Goal: Information Seeking & Learning: Learn about a topic

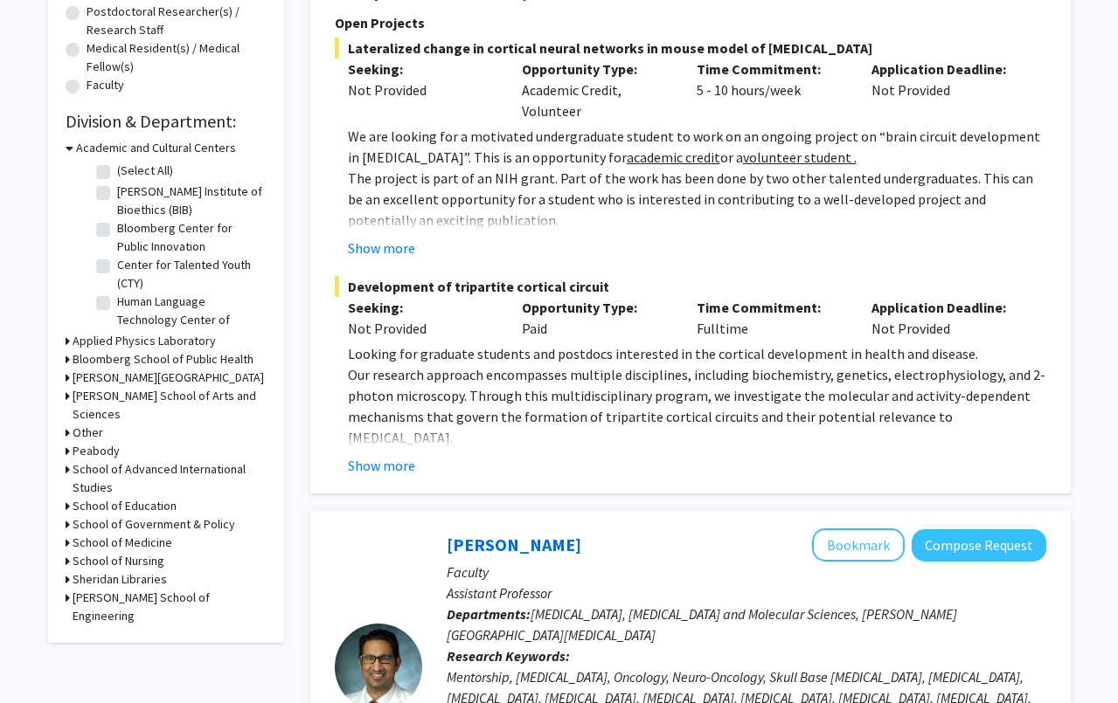
scroll to position [620, 0]
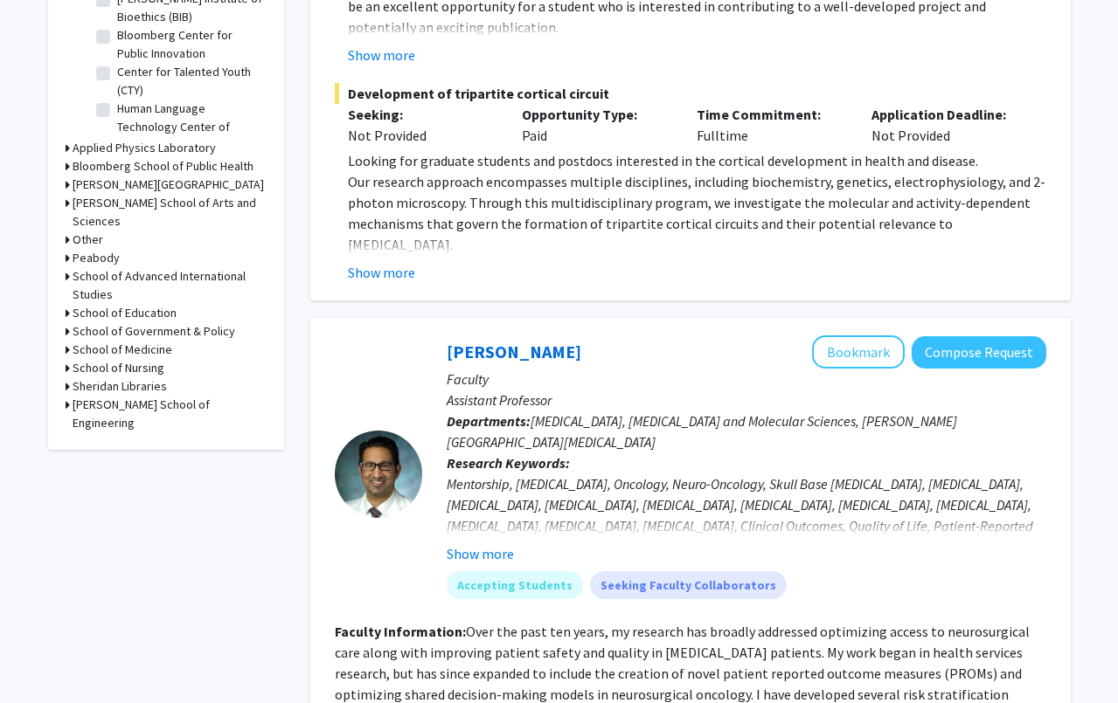
click at [123, 341] on h3 "School of Medicine" at bounding box center [123, 350] width 100 height 18
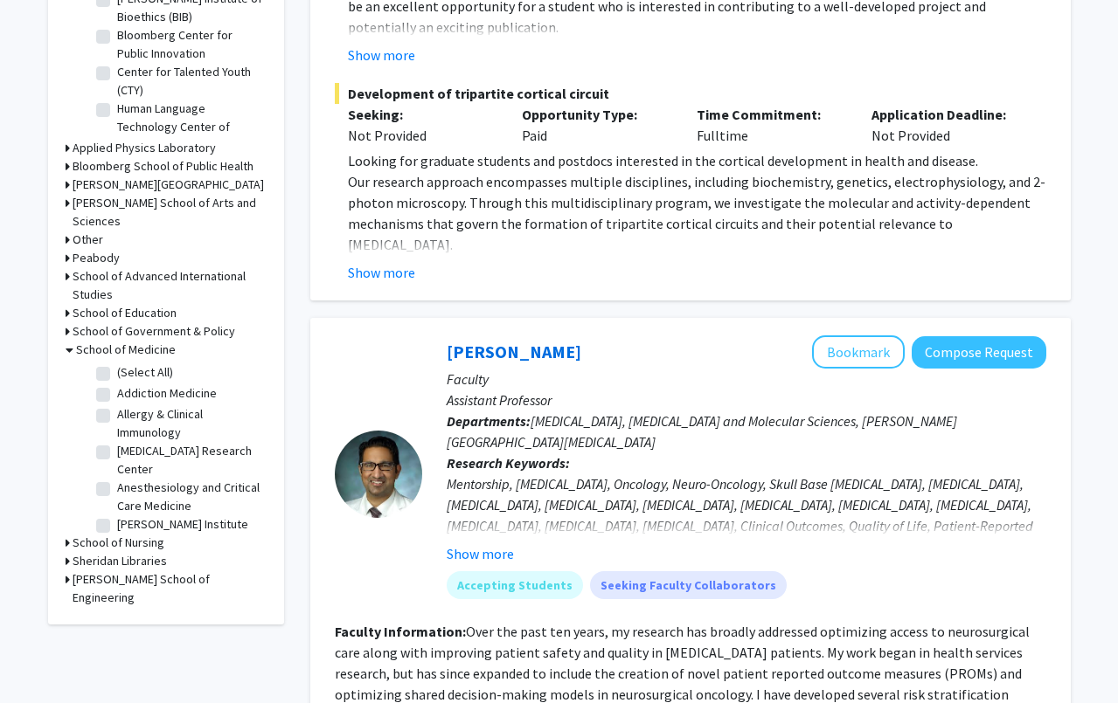
click at [122, 364] on label "(Select All)" at bounding box center [145, 373] width 56 height 18
click at [122, 364] on input "(Select All)" at bounding box center [122, 369] width 11 height 11
checkbox input "true"
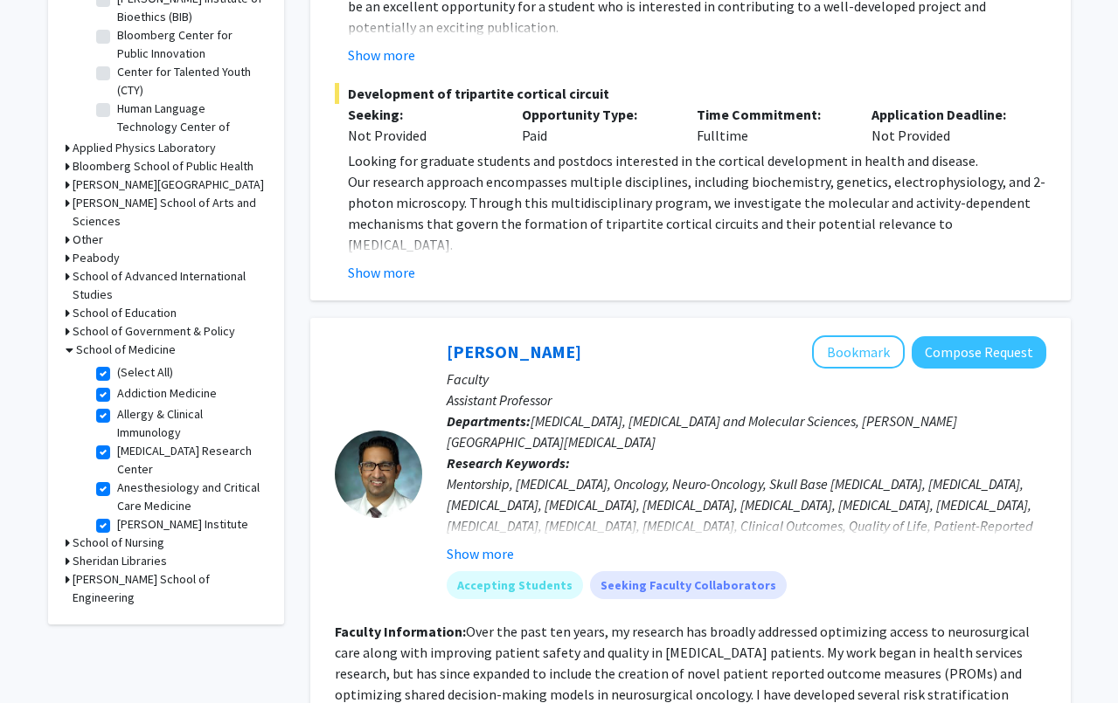
checkbox input "true"
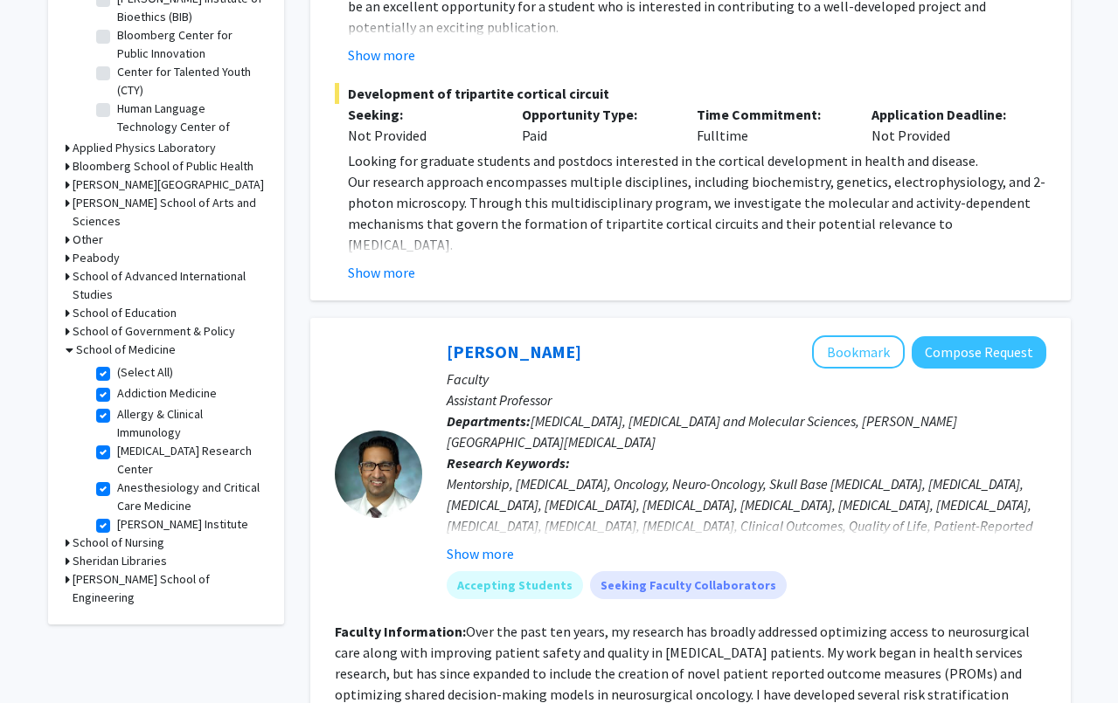
checkbox input "true"
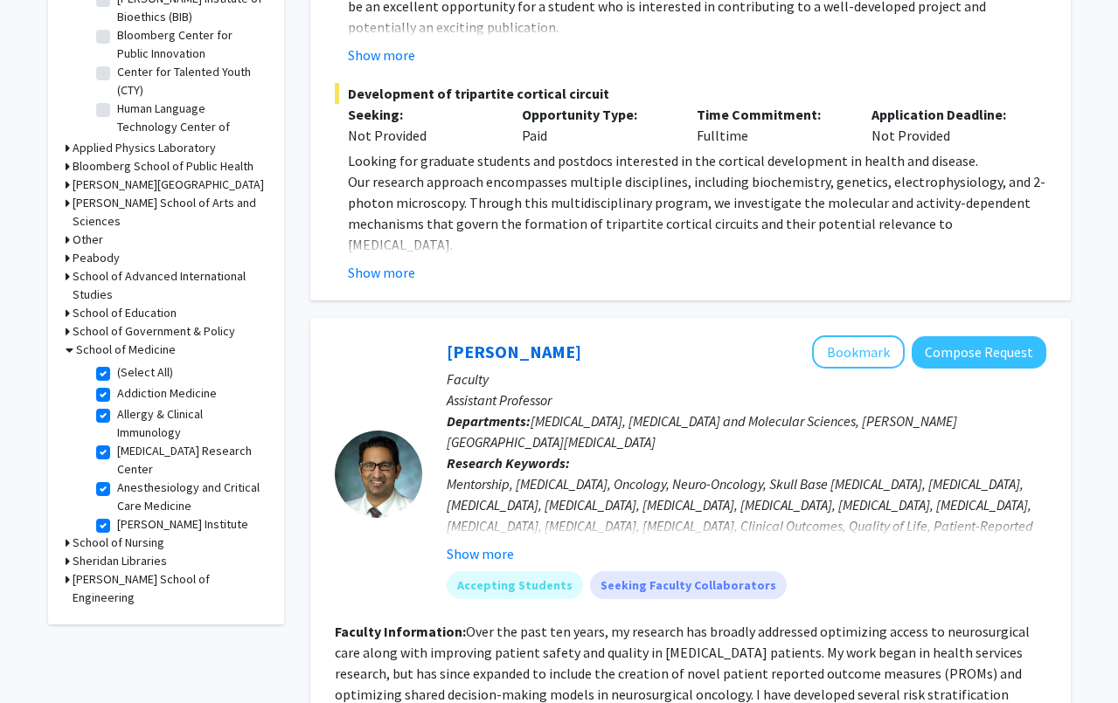
checkbox input "true"
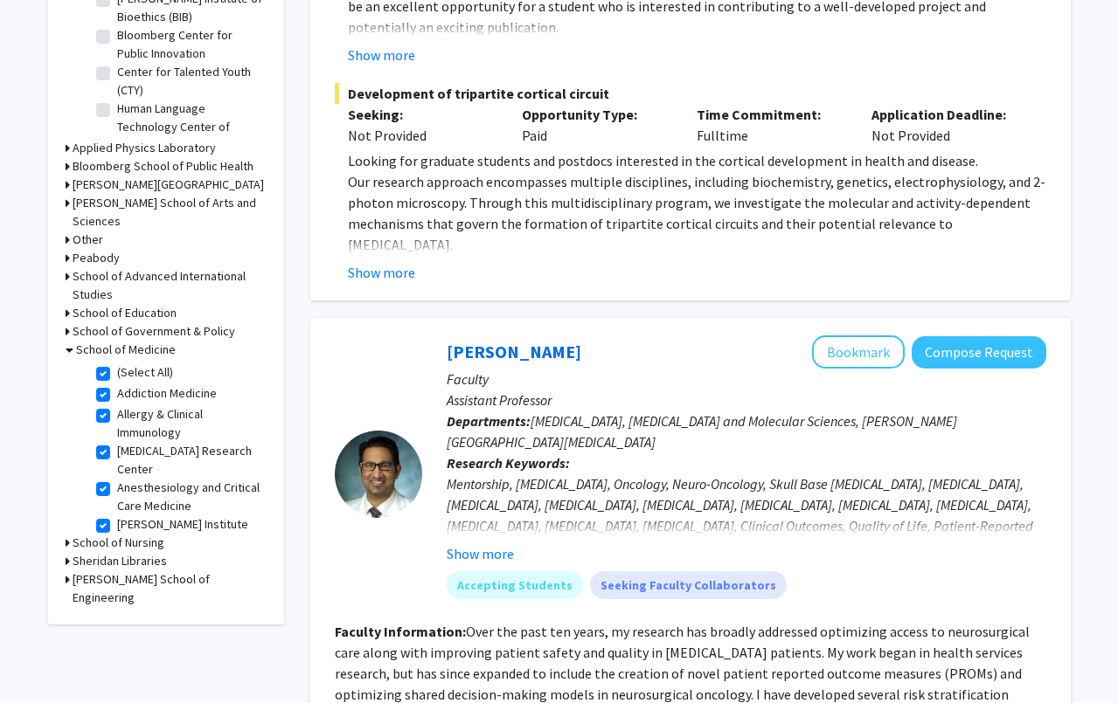
checkbox input "true"
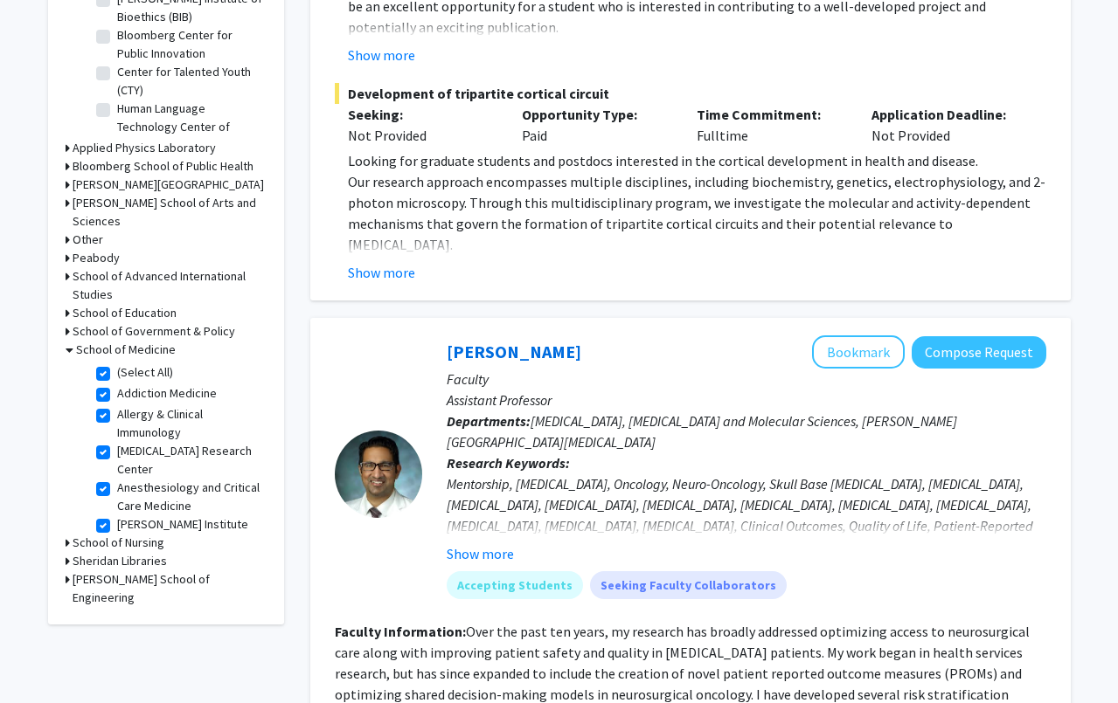
checkbox input "true"
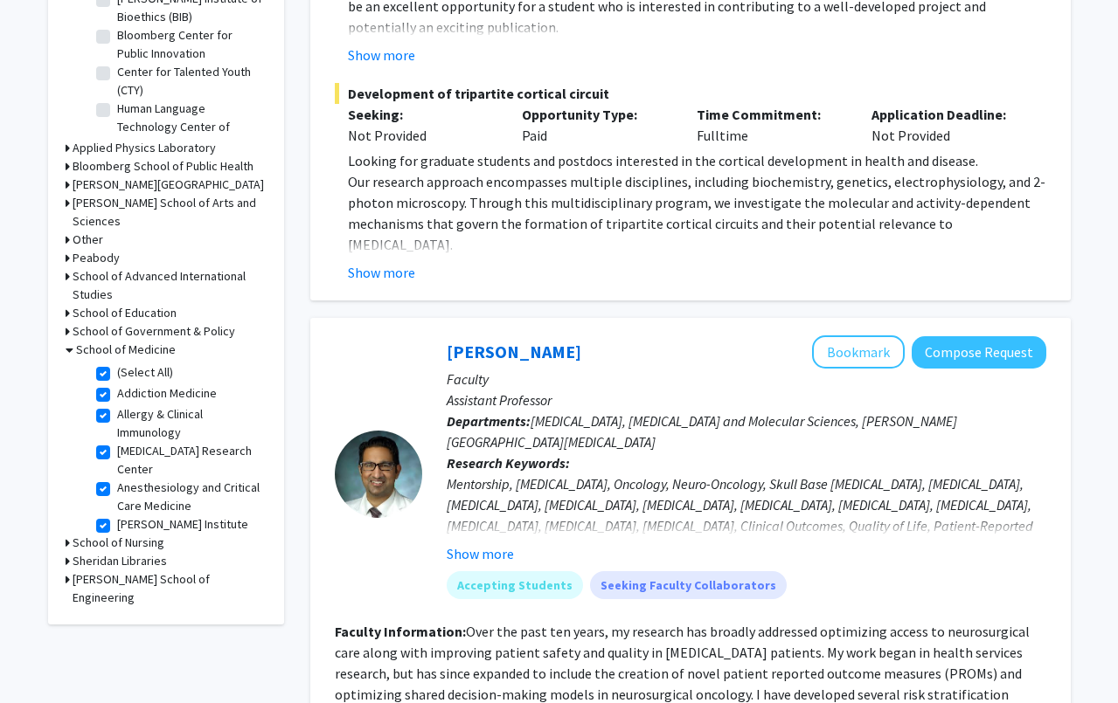
checkbox input "true"
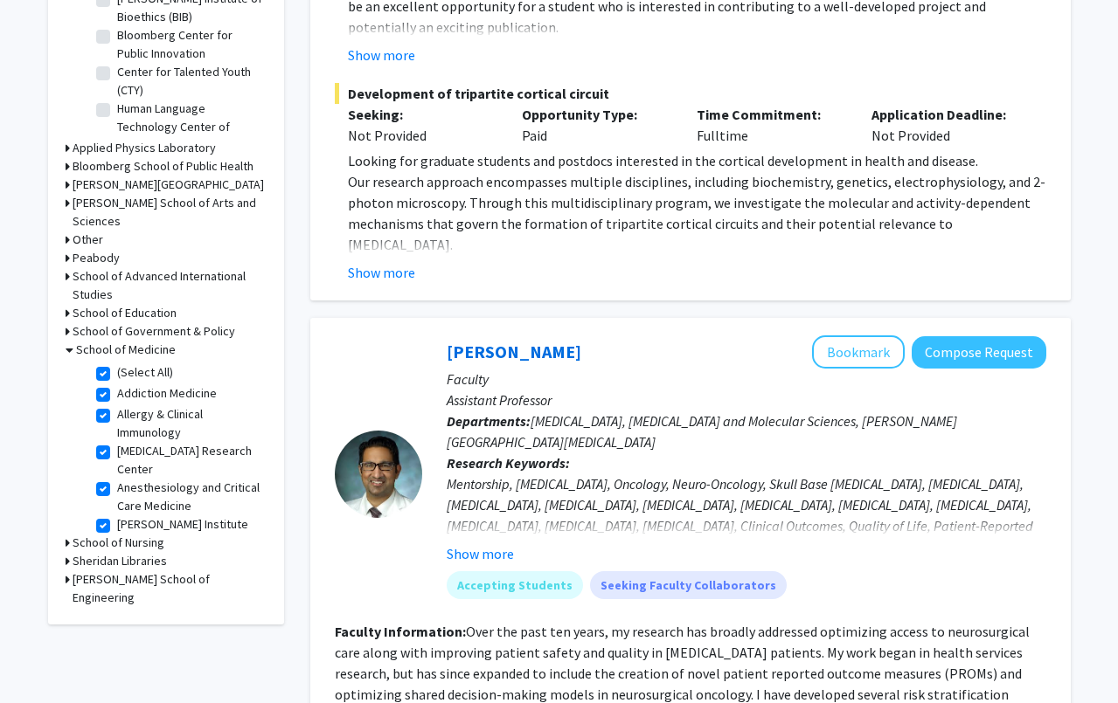
checkbox input "true"
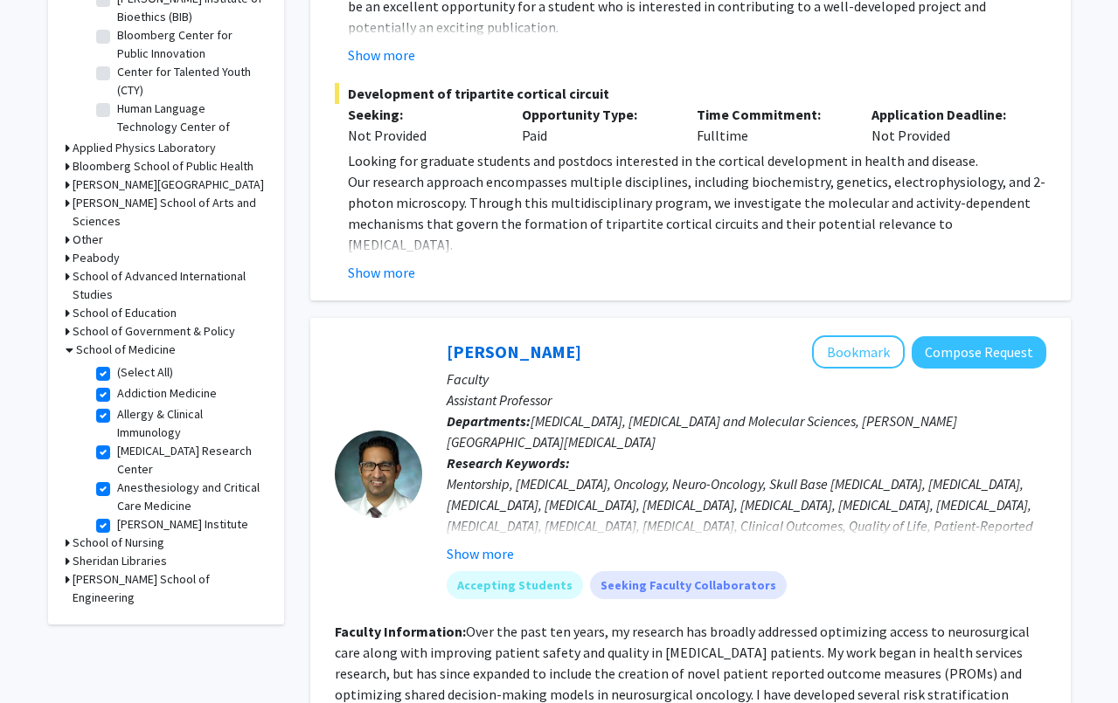
checkbox input "true"
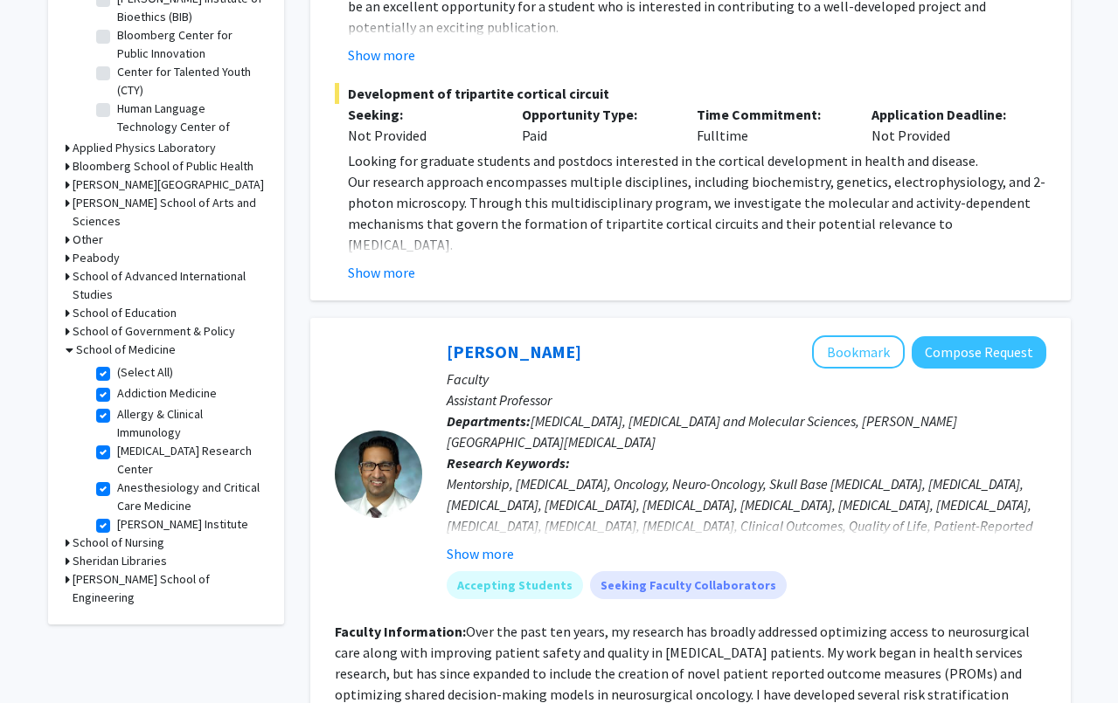
checkbox input "true"
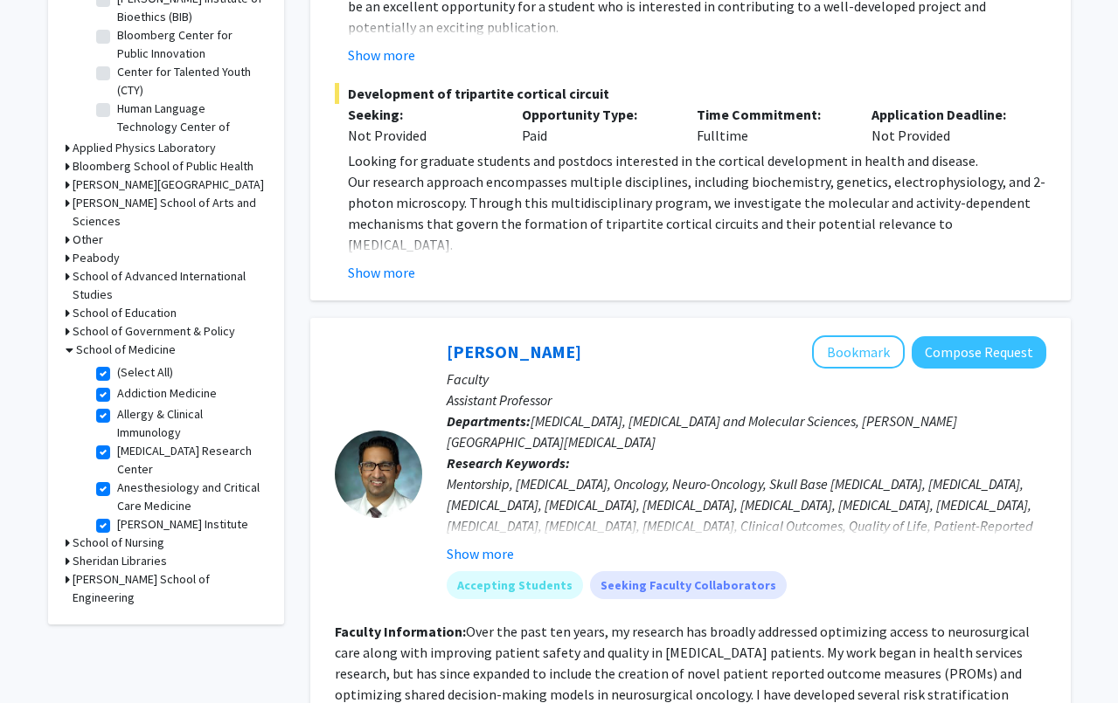
checkbox input "true"
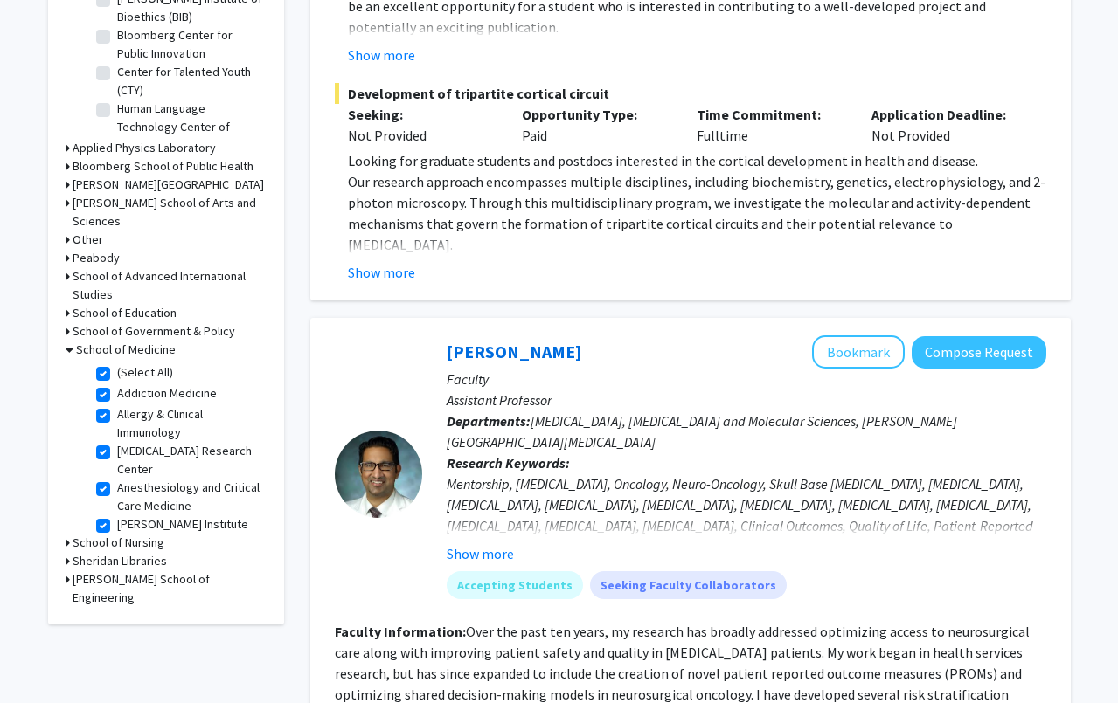
checkbox input "true"
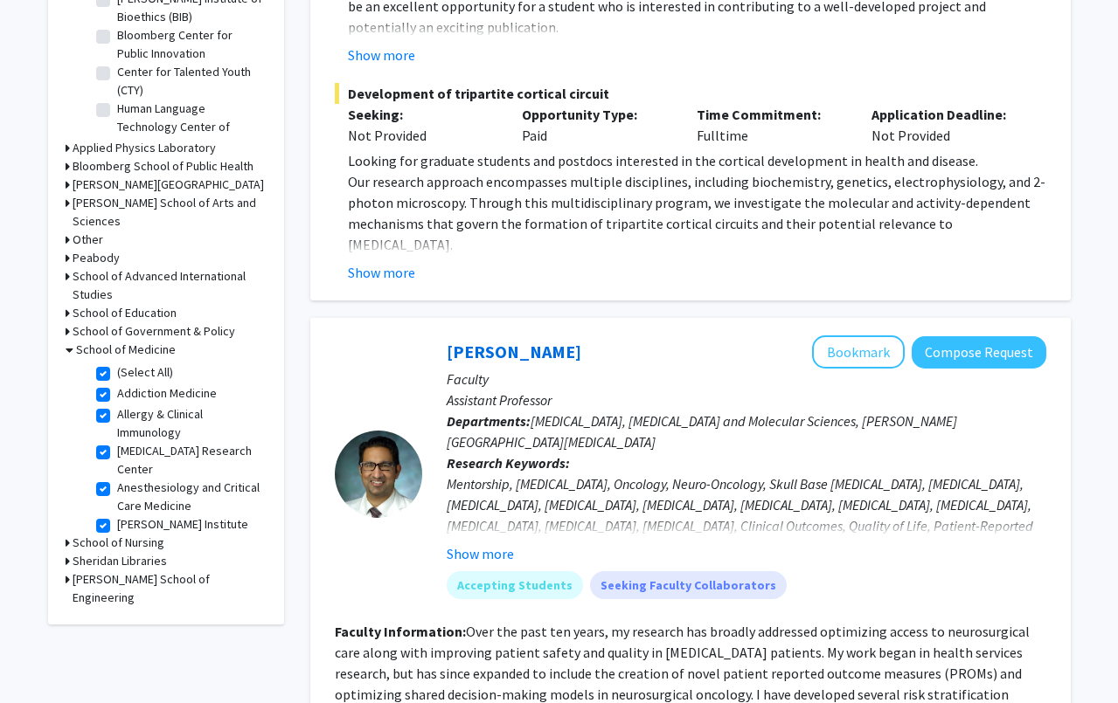
checkbox input "true"
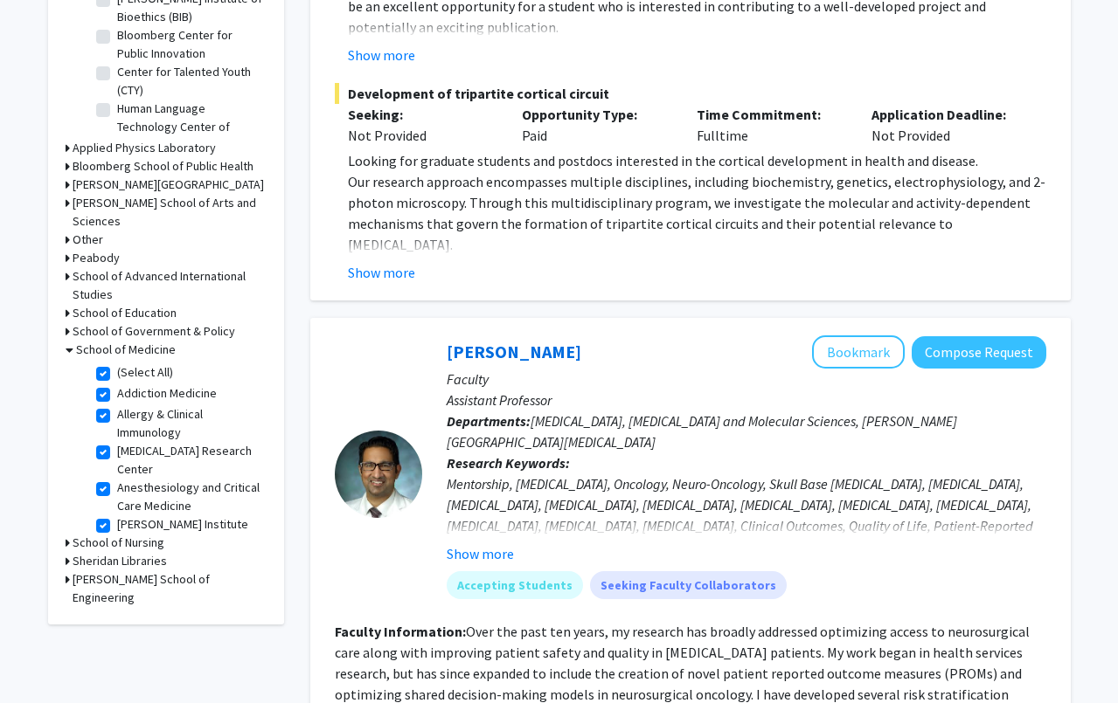
checkbox input "true"
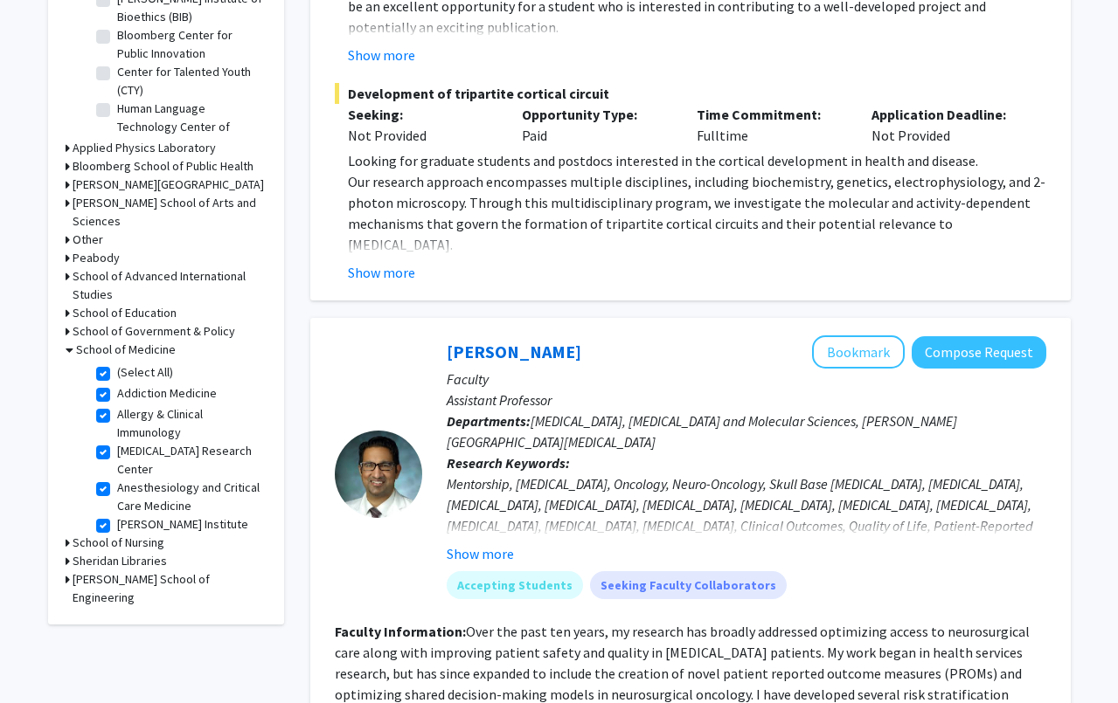
checkbox input "true"
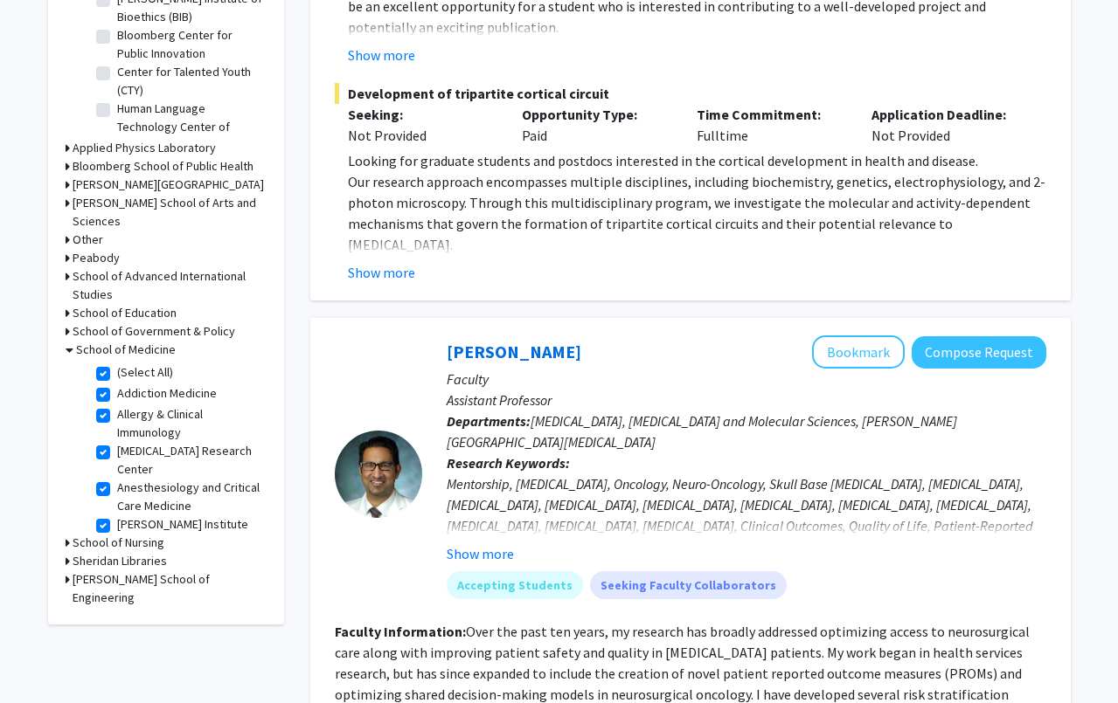
checkbox input "true"
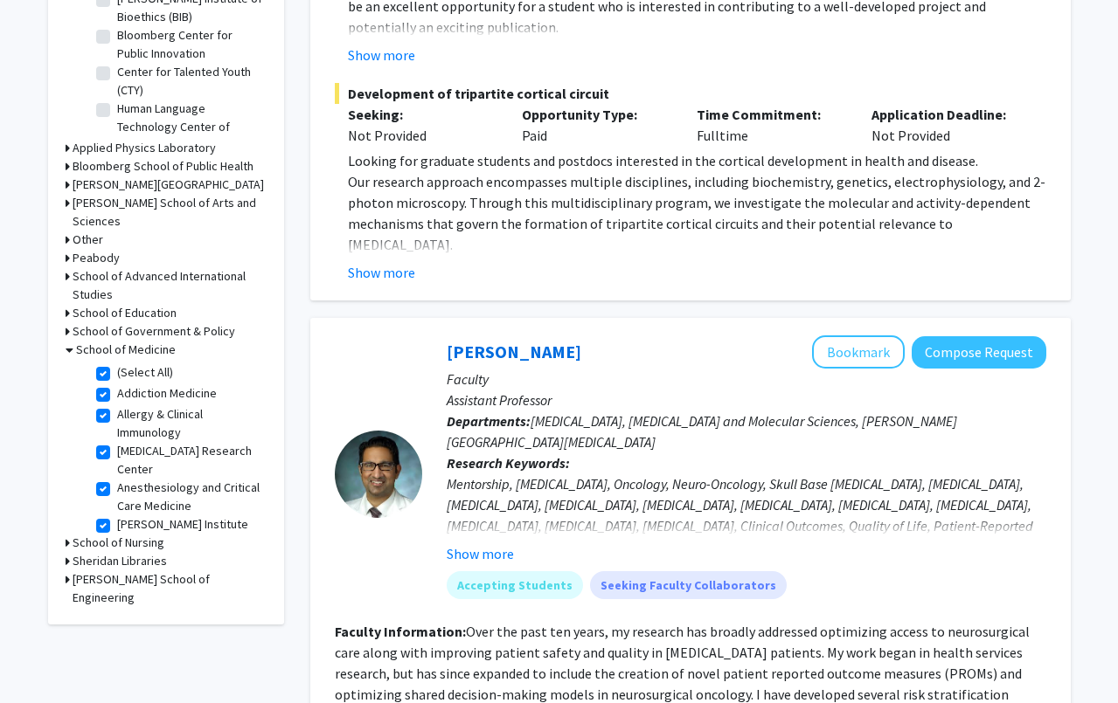
checkbox input "true"
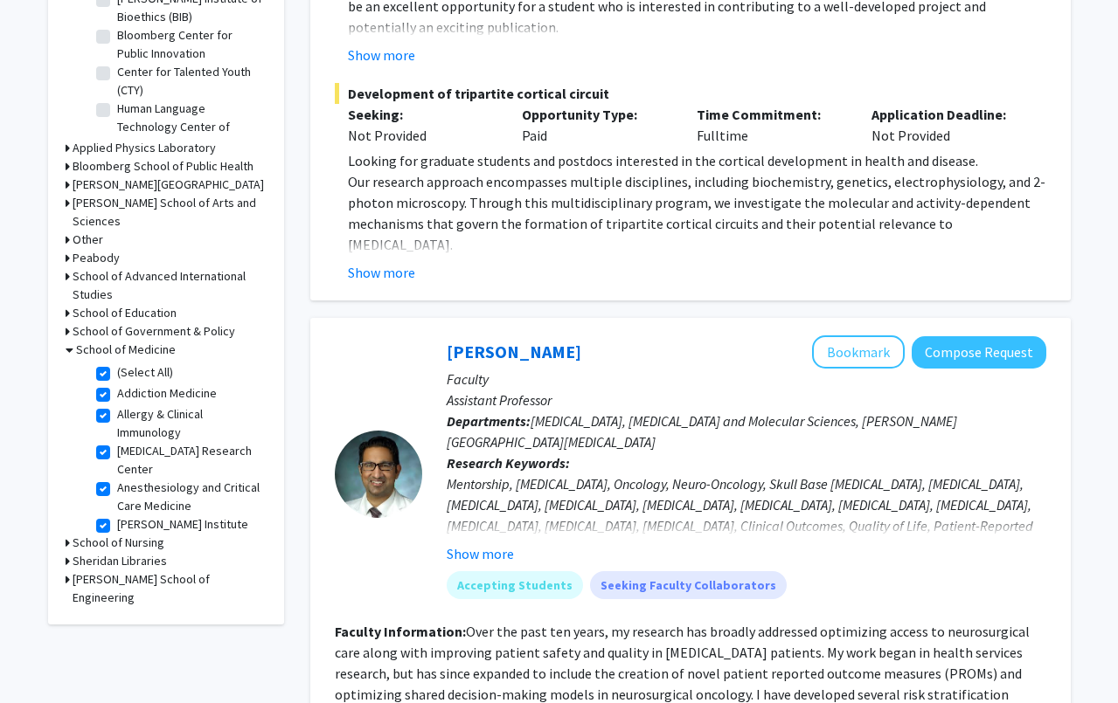
checkbox input "true"
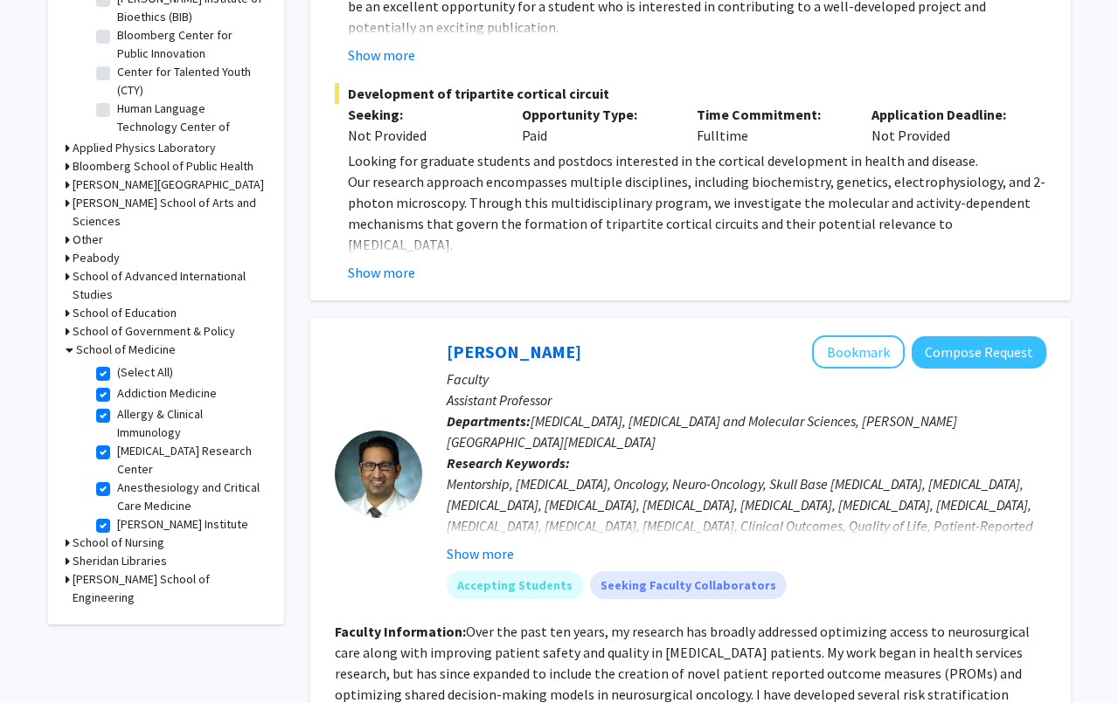
checkbox input "true"
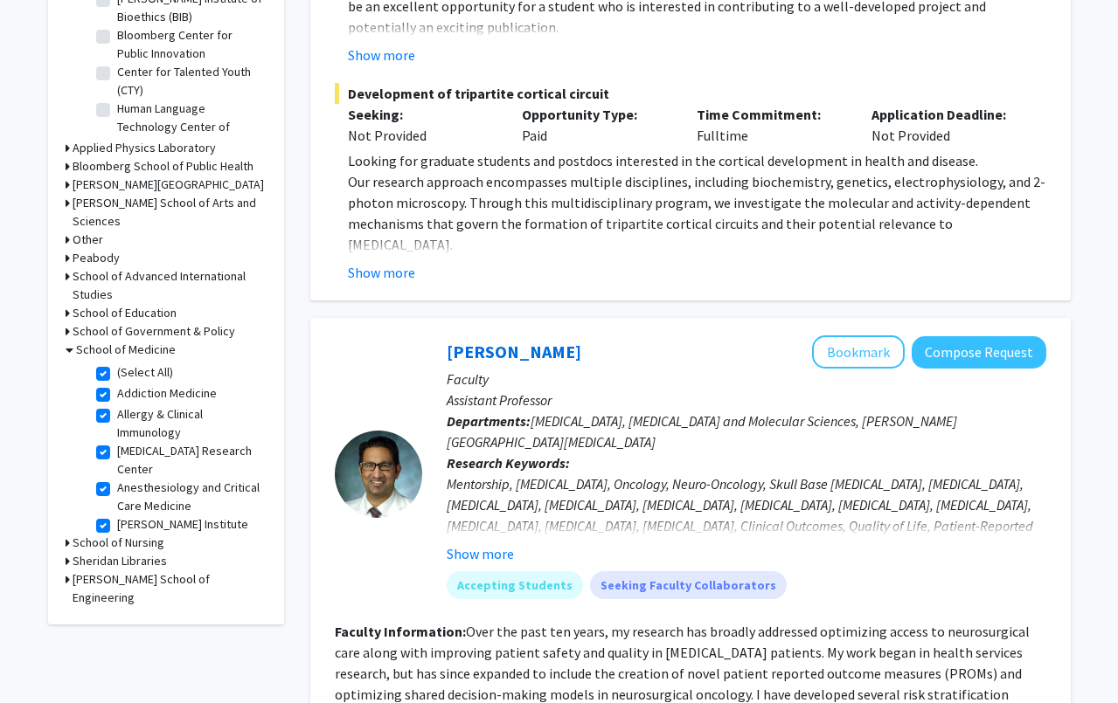
checkbox input "true"
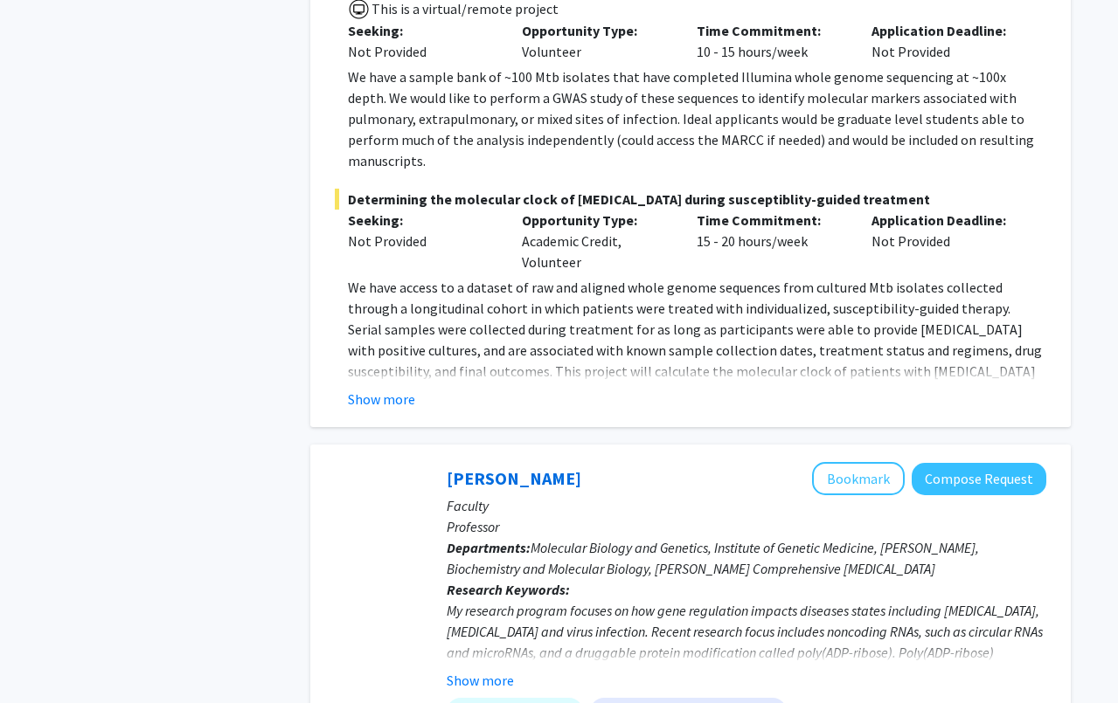
scroll to position [7798, 0]
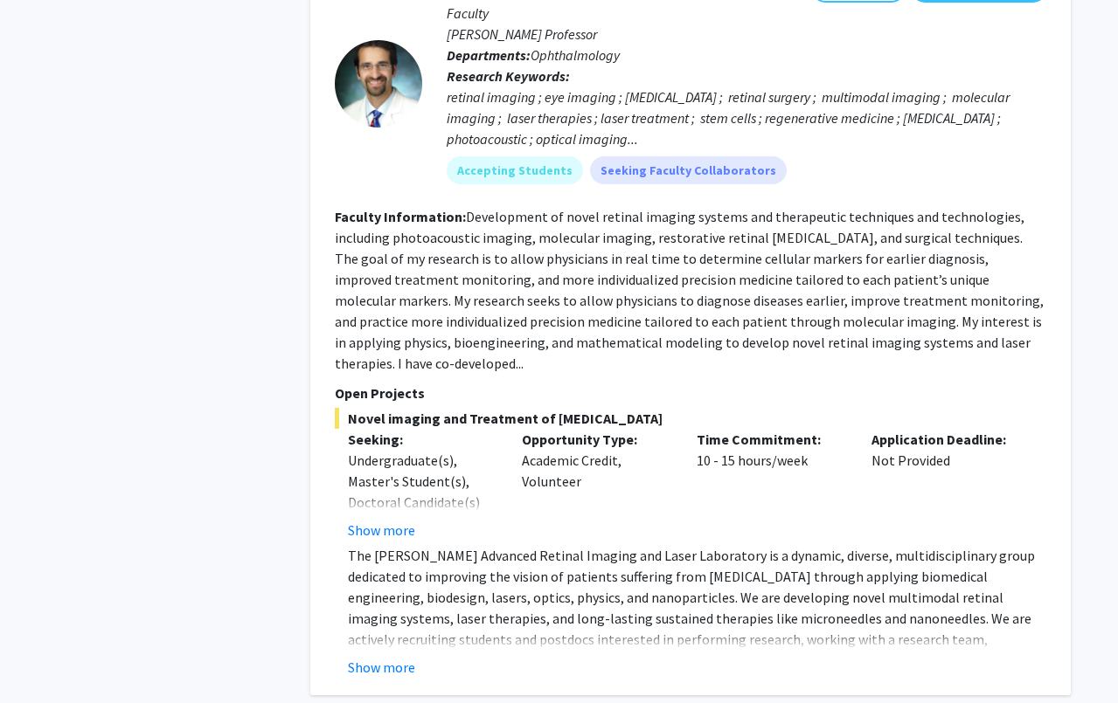
scroll to position [2796, 0]
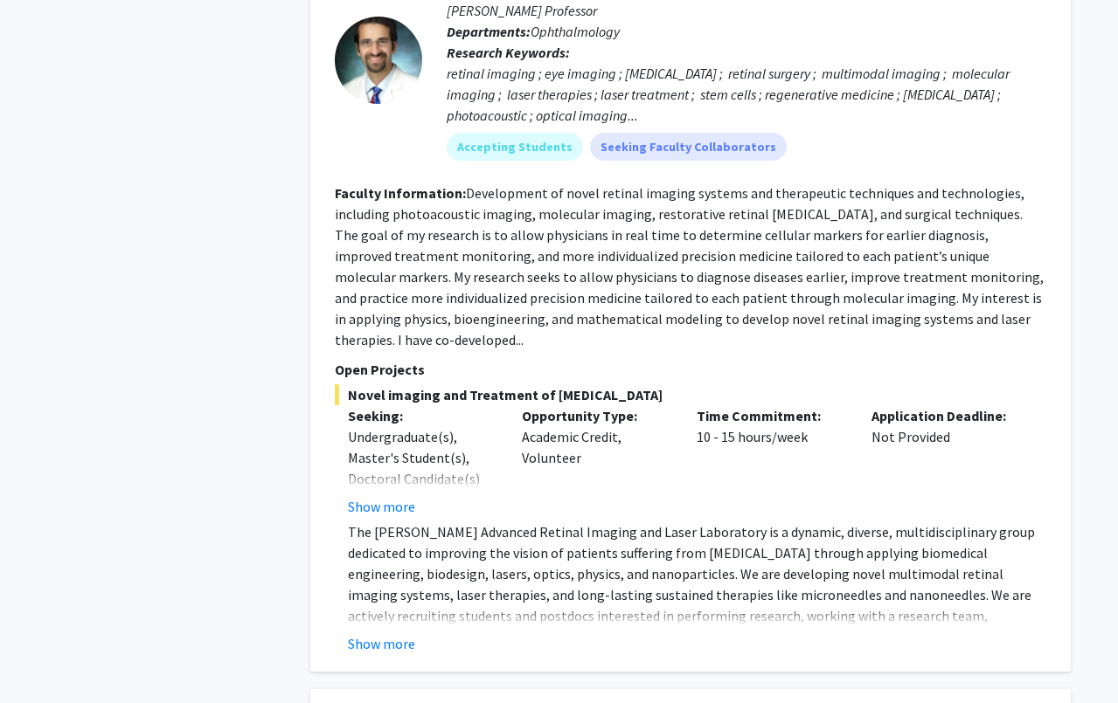
click at [396, 553] on div "[PERSON_NAME] Bookmark Compose Request Faculty [PERSON_NAME] Professor Departme…" at bounding box center [690, 300] width 760 height 744
click at [395, 522] on p "The [PERSON_NAME] Advanced Retinal Imaging and Laser Laboratory is a dynamic, d…" at bounding box center [697, 606] width 698 height 168
click at [395, 523] on p "The [PERSON_NAME] Advanced Retinal Imaging and Laser Laboratory is a dynamic, d…" at bounding box center [697, 606] width 698 height 168
click at [397, 634] on button "Show more" at bounding box center [381, 644] width 67 height 21
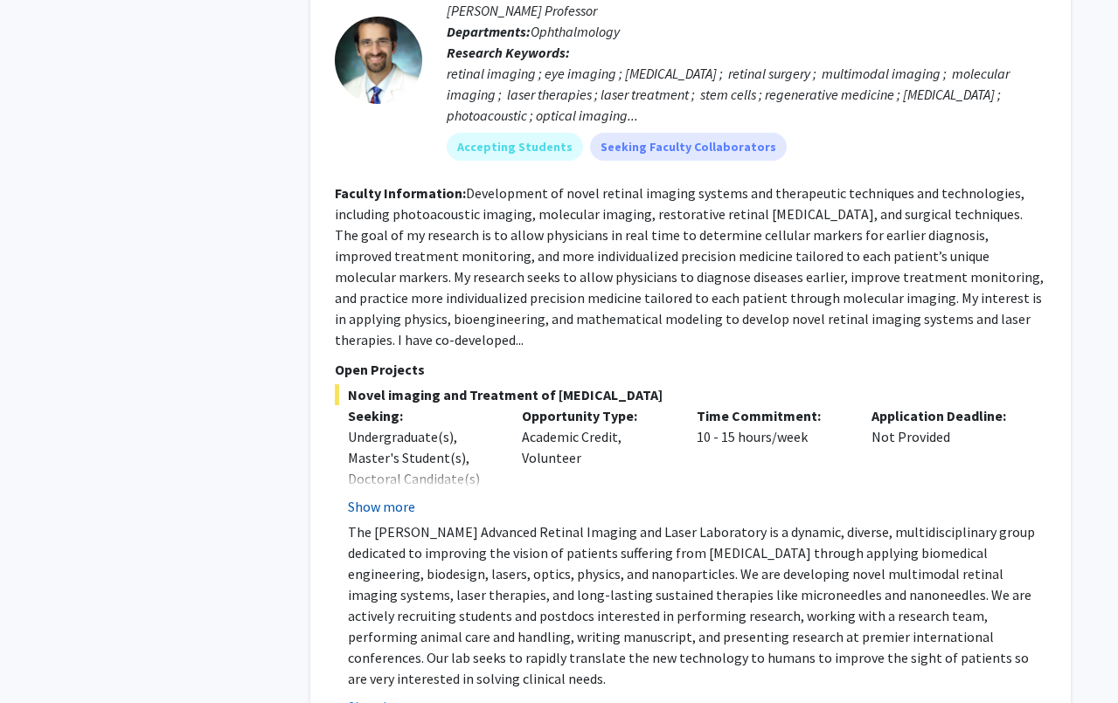
click at [399, 496] on button "Show more" at bounding box center [381, 506] width 67 height 21
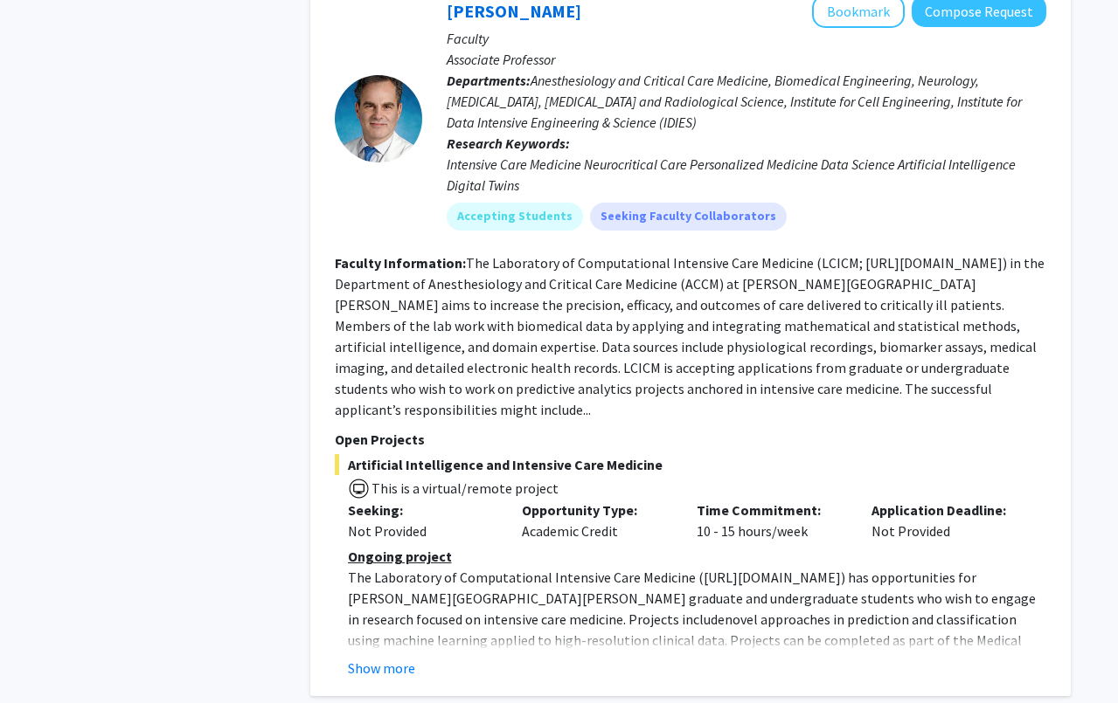
scroll to position [6431, 0]
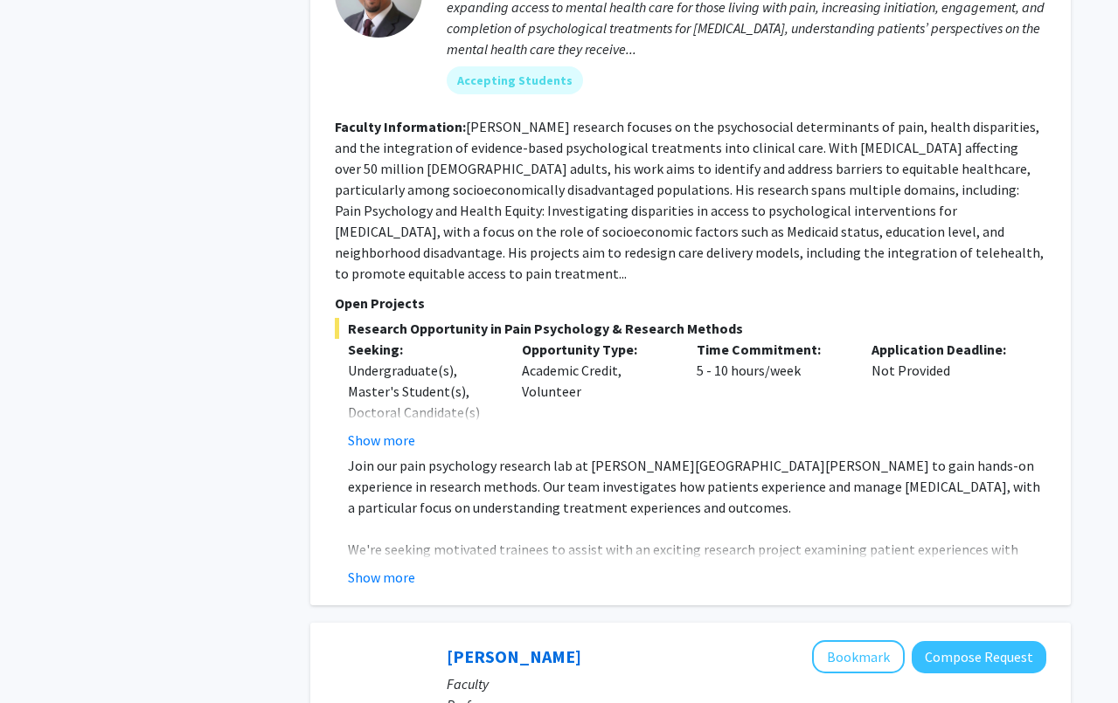
scroll to position [993, 0]
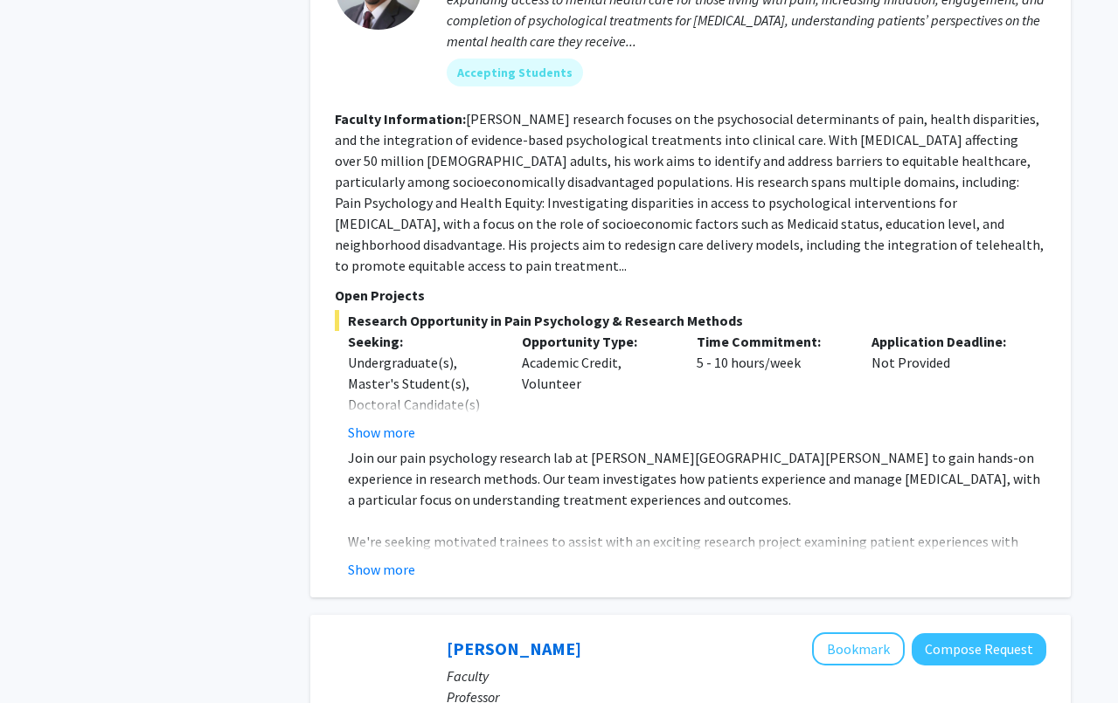
click at [403, 541] on div "[PERSON_NAME] Bookmark Compose Request Faculty Assistant Professor Departments:…" at bounding box center [690, 226] width 760 height 744
click at [401, 559] on button "Show more" at bounding box center [381, 569] width 67 height 21
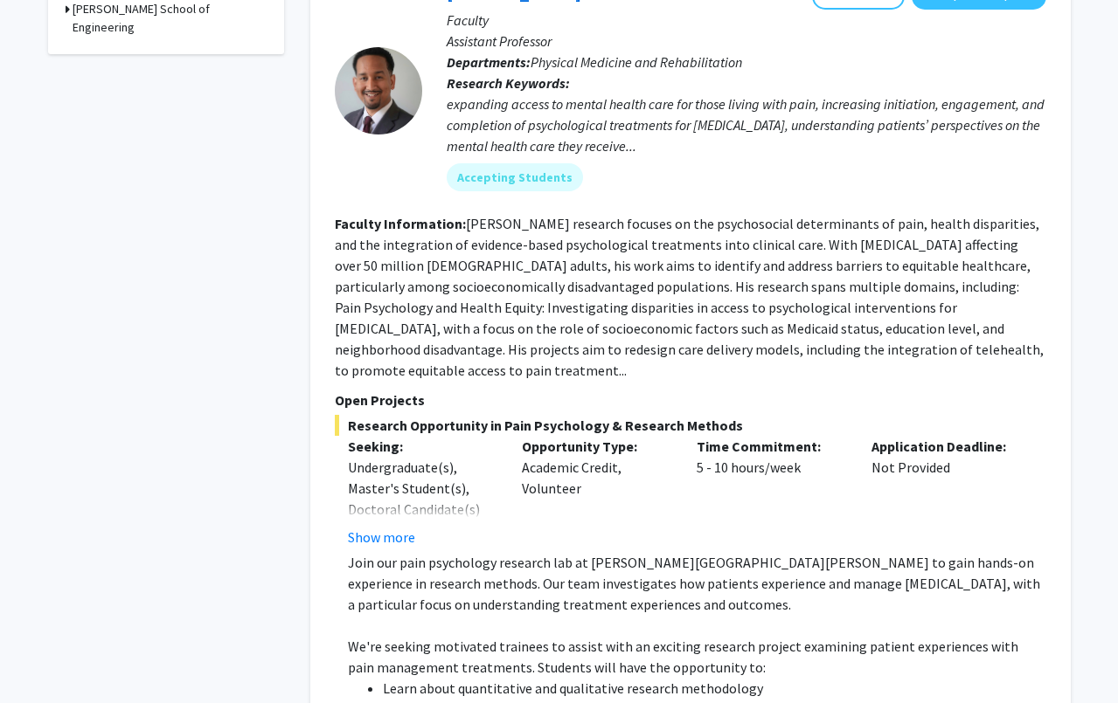
scroll to position [856, 0]
